Goal: Task Accomplishment & Management: Manage account settings

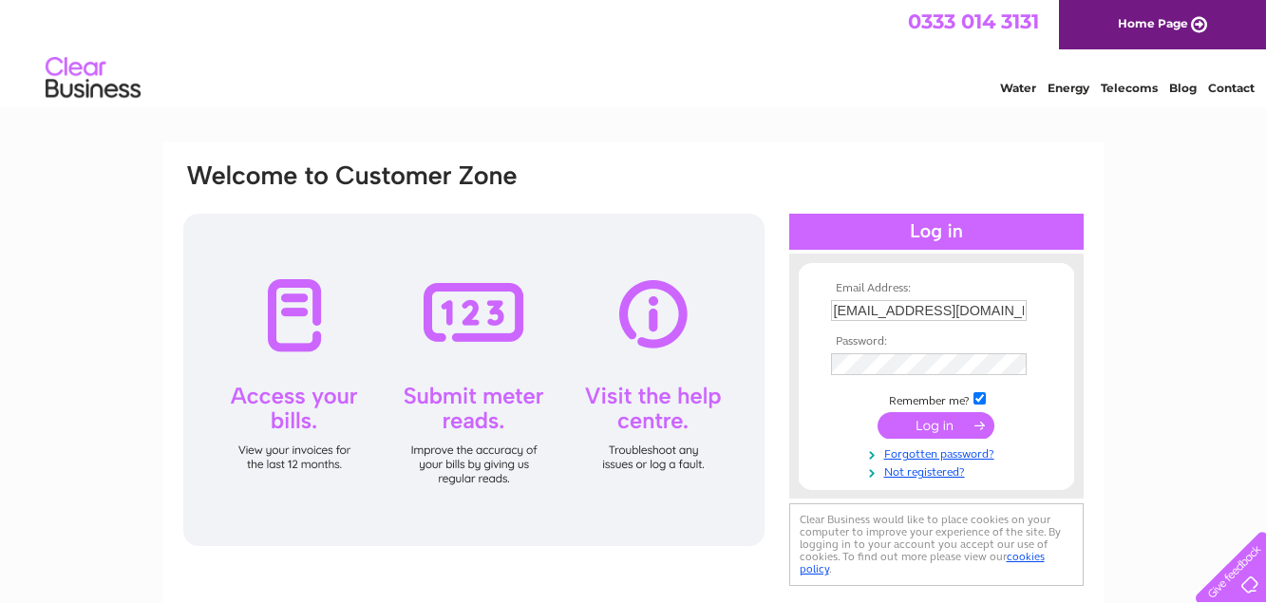
click at [941, 431] on input "submit" at bounding box center [936, 425] width 117 height 27
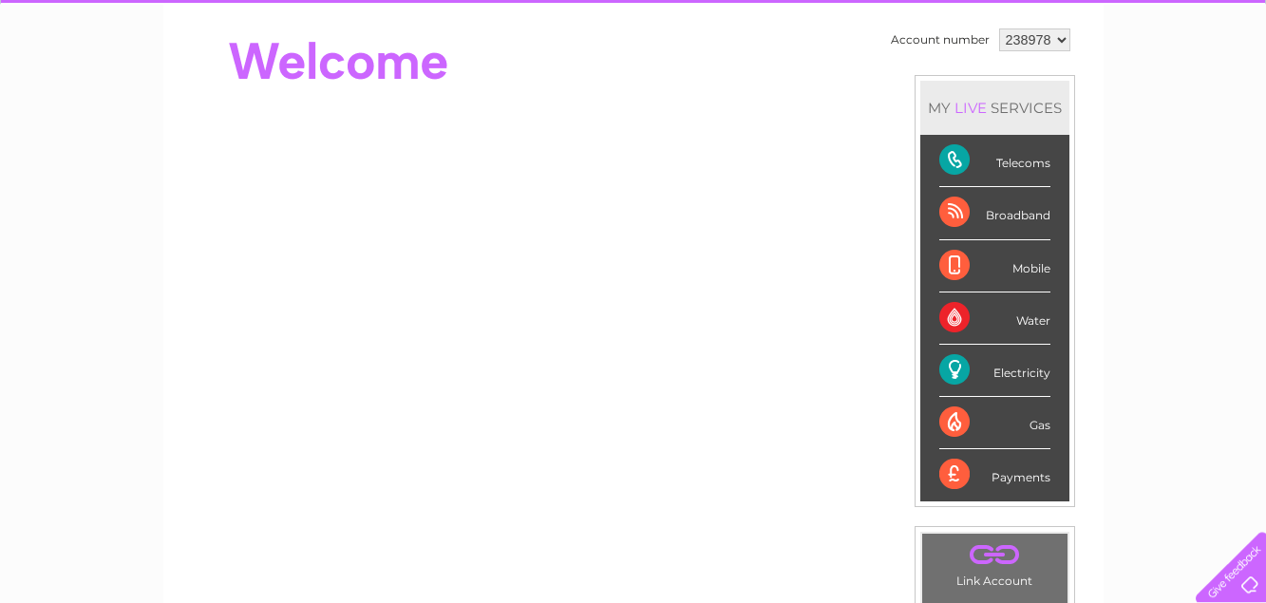
scroll to position [97, 0]
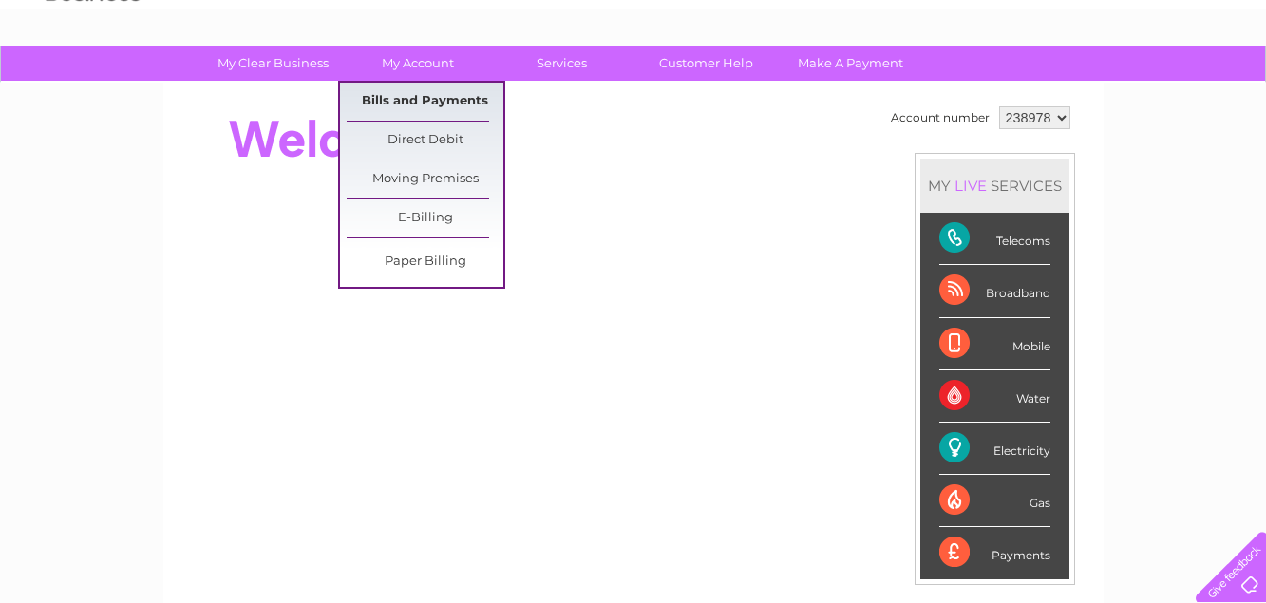
click at [421, 99] on link "Bills and Payments" at bounding box center [425, 102] width 157 height 38
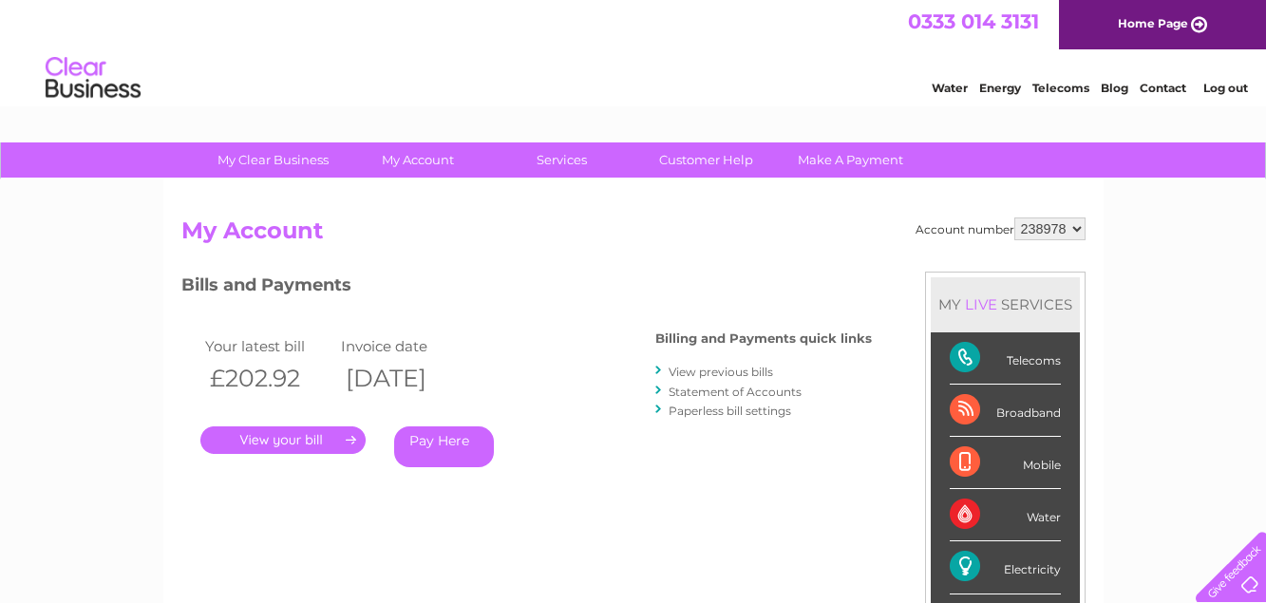
click at [296, 439] on link "." at bounding box center [282, 440] width 165 height 28
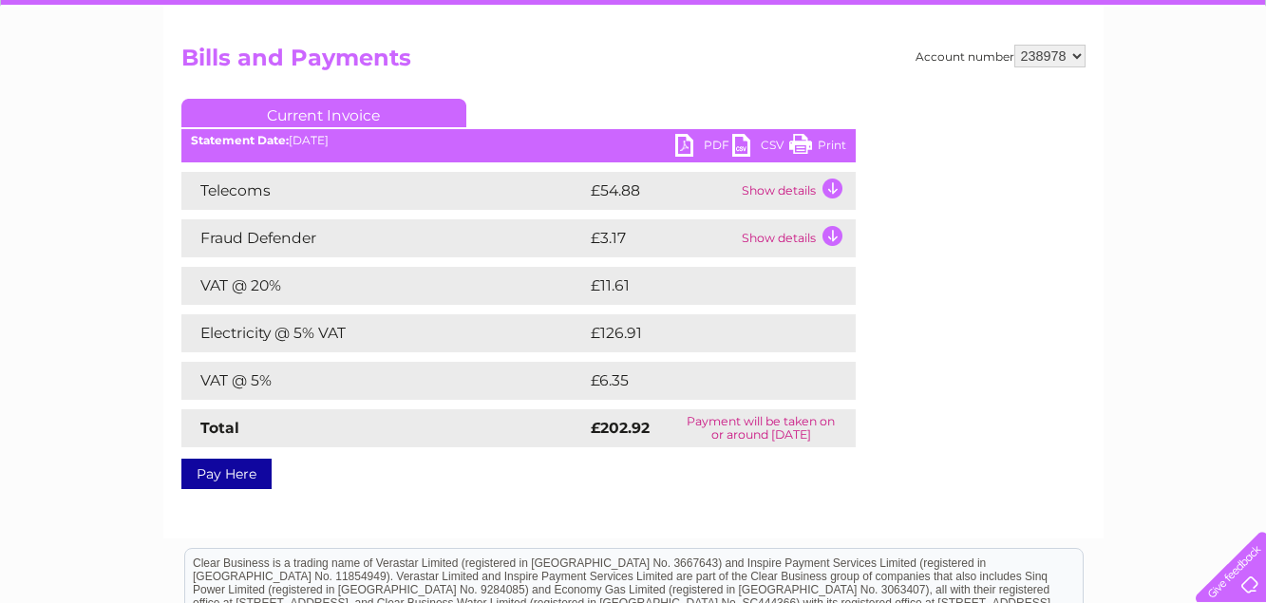
scroll to position [194, 0]
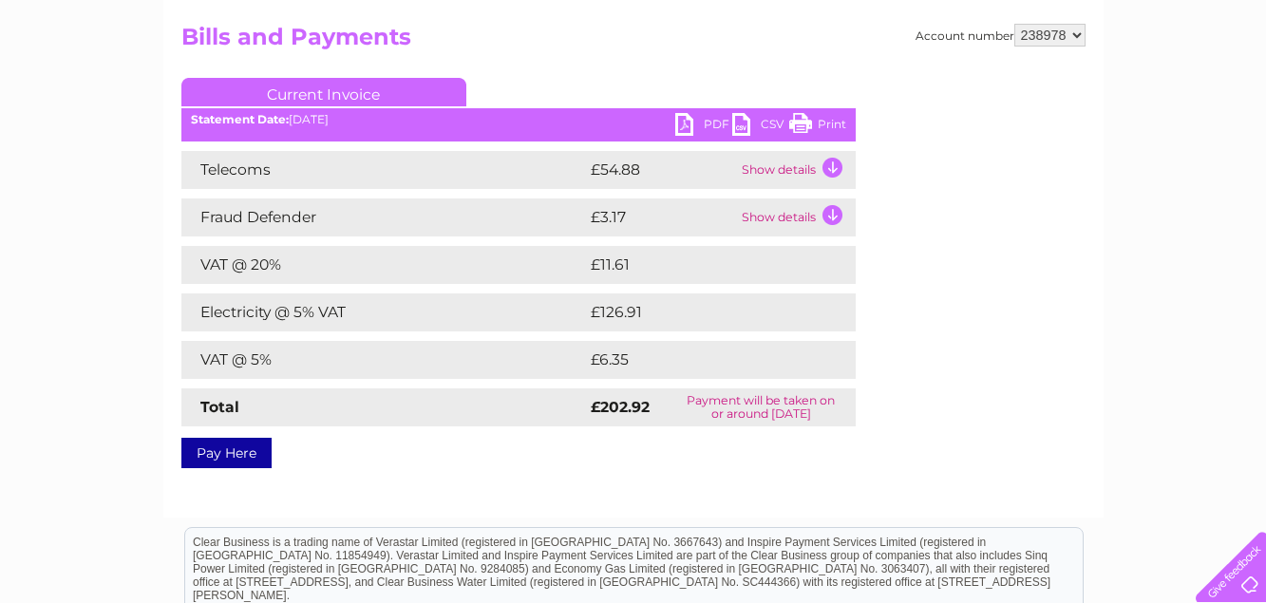
click at [690, 127] on link "PDF" at bounding box center [703, 127] width 57 height 28
